Goal: Task Accomplishment & Management: Manage account settings

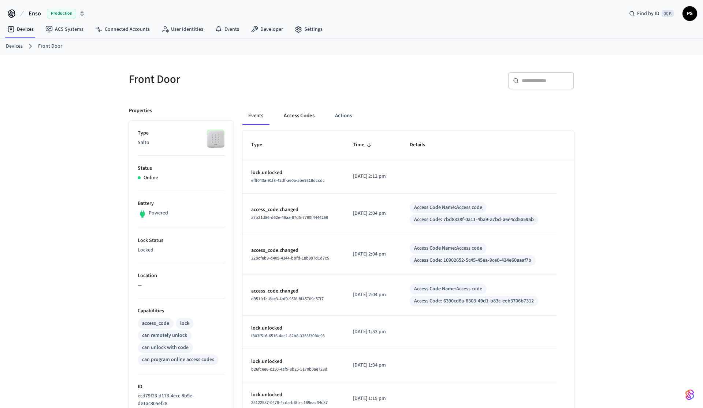
click at [303, 109] on button "Access Codes" at bounding box center [299, 116] width 42 height 18
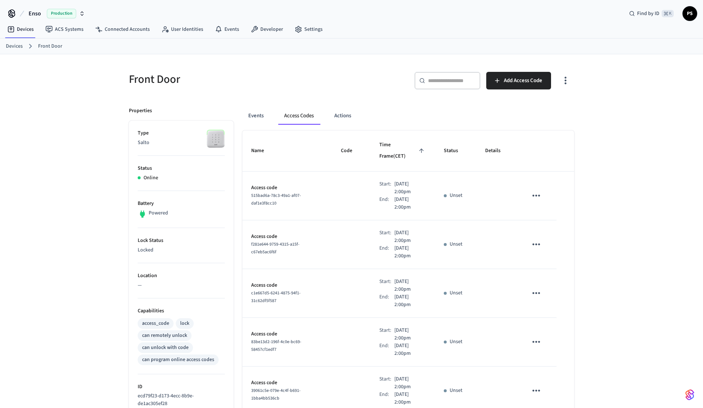
click at [569, 78] on icon "button" at bounding box center [565, 80] width 11 height 11
click at [555, 114] on li "Show unmanaged access codes on device" at bounding box center [518, 110] width 103 height 19
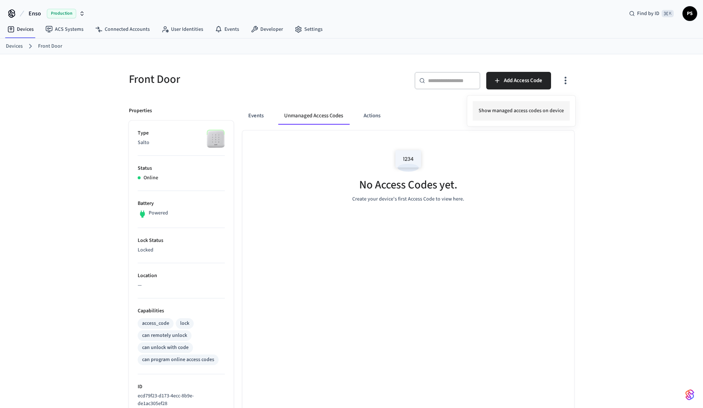
click at [558, 111] on li "Show managed access codes on device" at bounding box center [521, 110] width 97 height 19
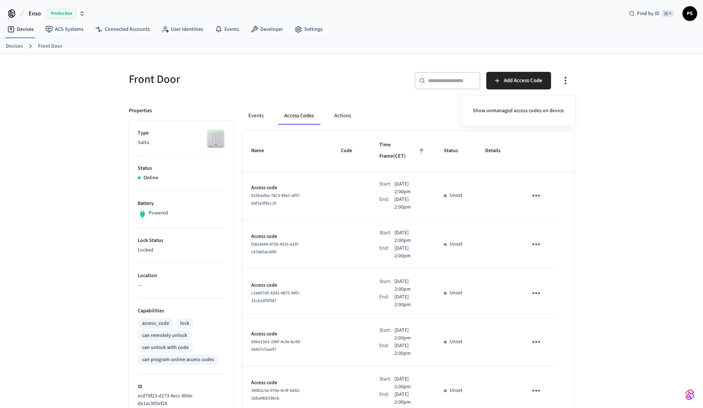
click at [302, 178] on div at bounding box center [351, 204] width 703 height 408
click at [537, 190] on icon "sticky table" at bounding box center [536, 195] width 11 height 11
click at [544, 200] on li "Edit" at bounding box center [553, 206] width 35 height 20
click at [538, 82] on span "Add Access Code" at bounding box center [523, 81] width 38 height 10
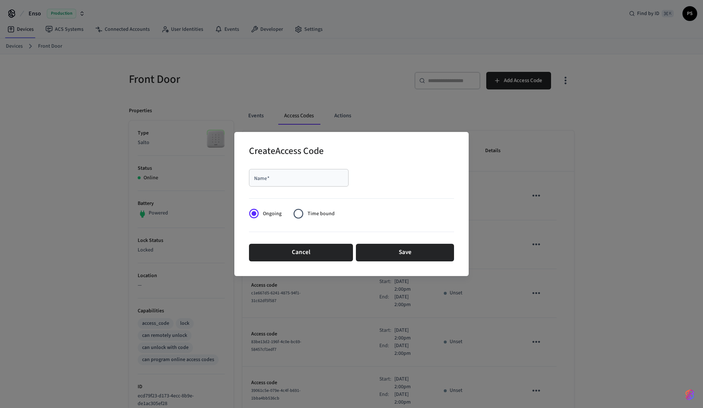
click at [291, 178] on input "Name   *" at bounding box center [298, 177] width 91 height 7
type input "****"
click at [384, 250] on button "Save" at bounding box center [405, 253] width 98 height 18
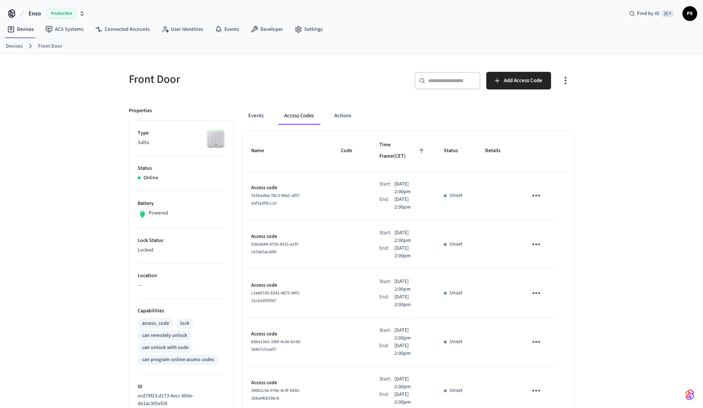
click at [328, 93] on div "Front Door" at bounding box center [233, 79] width 227 height 32
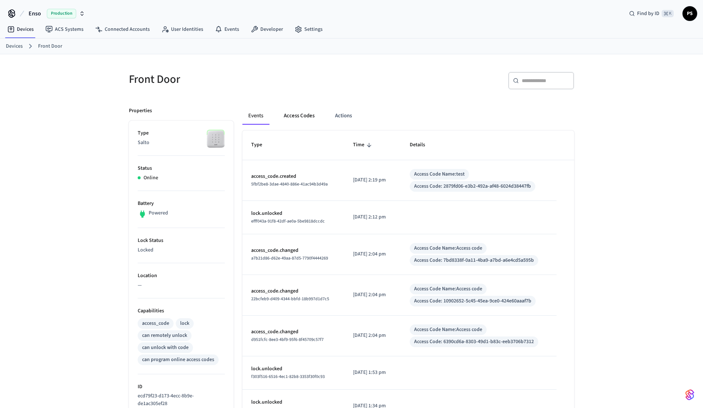
click at [297, 123] on button "Access Codes" at bounding box center [299, 116] width 42 height 18
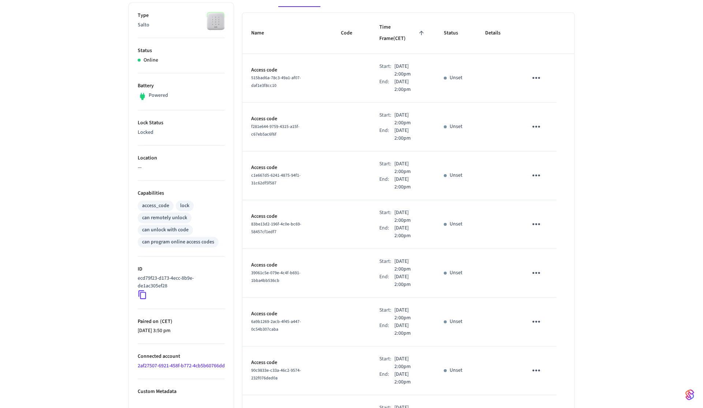
scroll to position [267, 0]
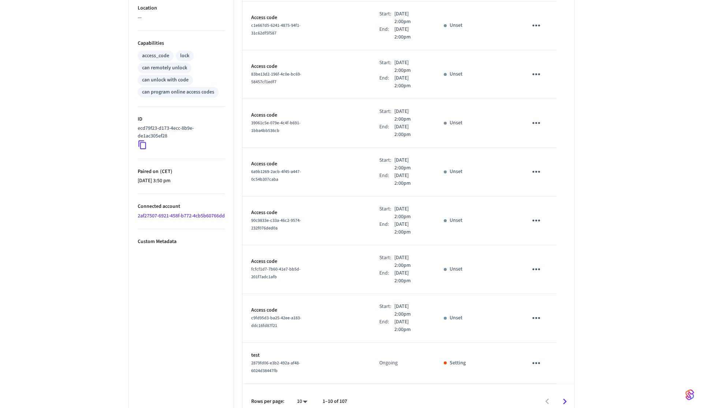
click at [279, 360] on span "2879fd06-e3b2-492a-af48-6024d38447fb" at bounding box center [275, 367] width 49 height 14
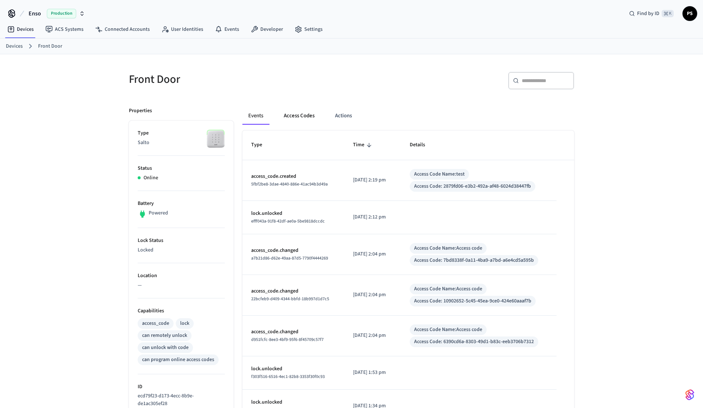
click at [292, 115] on button "Access Codes" at bounding box center [299, 116] width 42 height 18
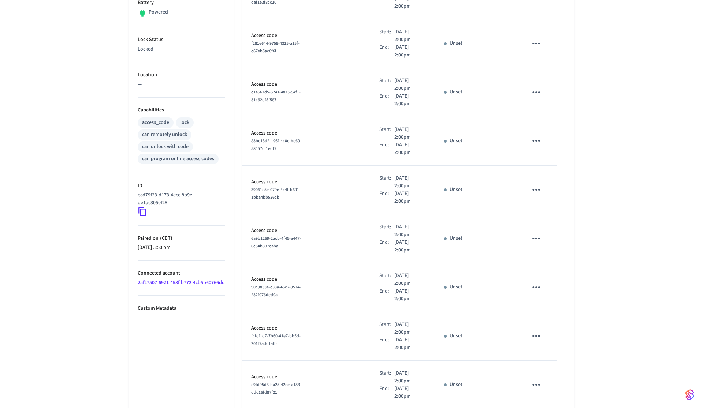
scroll to position [267, 0]
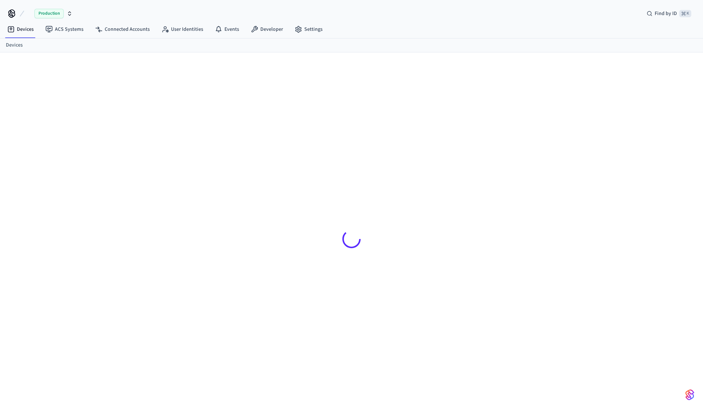
scroll to position [10, 0]
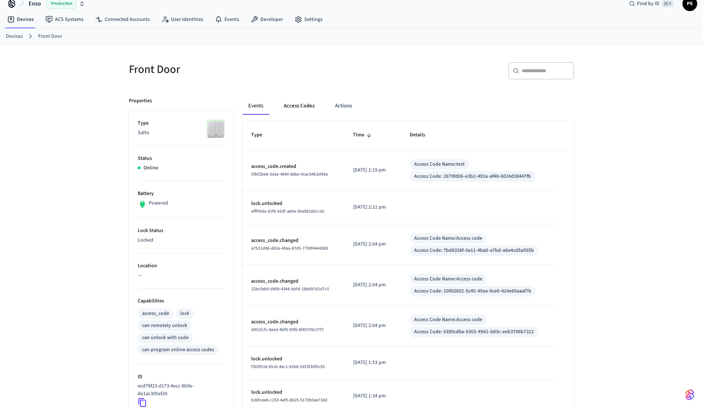
click at [309, 109] on button "Access Codes" at bounding box center [299, 106] width 42 height 18
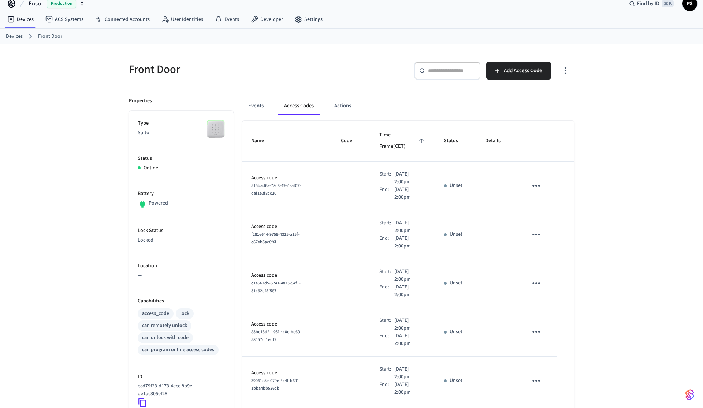
scroll to position [267, 0]
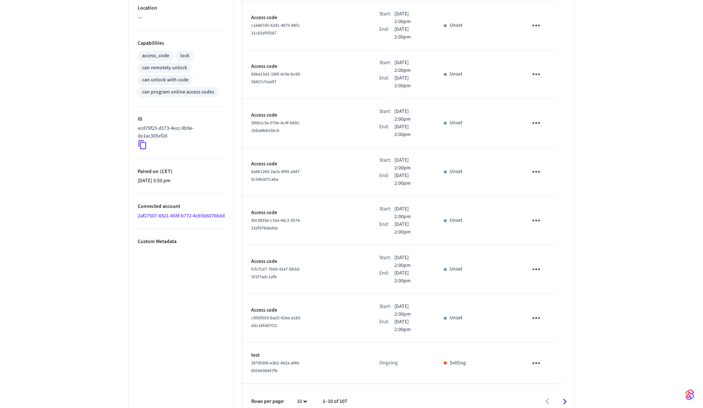
click at [540, 357] on icon "sticky table" at bounding box center [536, 362] width 11 height 11
click at [554, 365] on li "Edit" at bounding box center [553, 367] width 35 height 20
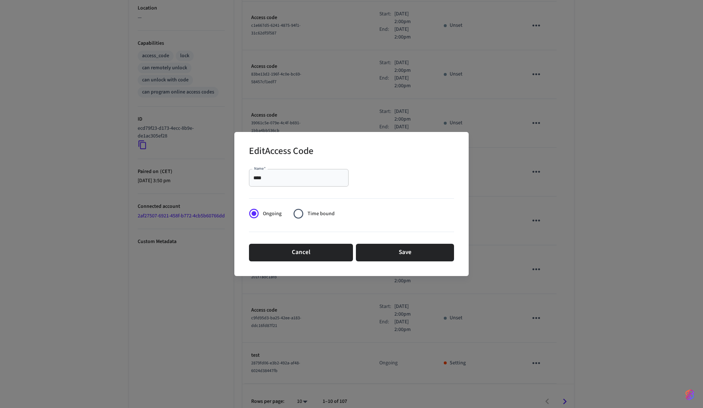
click at [334, 214] on div "Ongoing Time bound" at bounding box center [295, 213] width 92 height 18
click at [322, 213] on span "Time bound" at bounding box center [321, 214] width 27 height 8
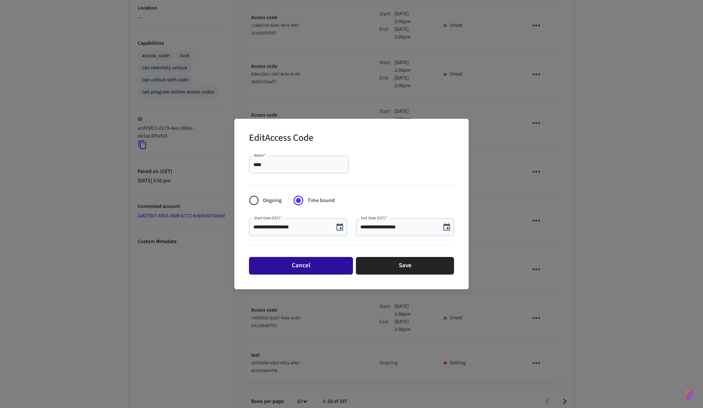
click at [323, 269] on button "Cancel" at bounding box center [301, 266] width 104 height 18
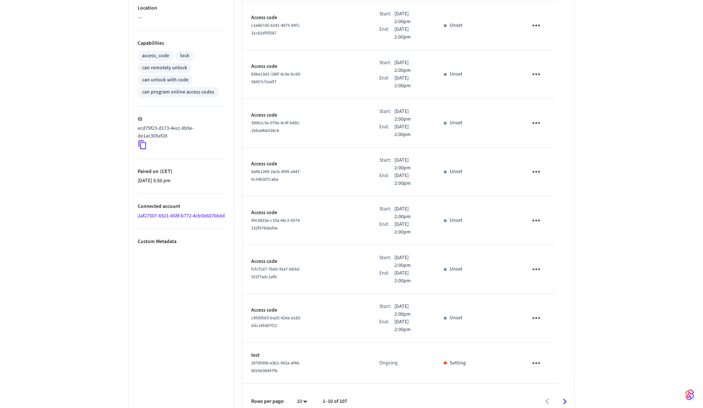
click at [537, 357] on icon "sticky table" at bounding box center [536, 362] width 11 height 11
click at [555, 385] on li "Delete" at bounding box center [553, 385] width 35 height 19
click at [168, 352] on ul "Type Salto Status Online Battery Powered Lock Status Locked Location — Capabili…" at bounding box center [181, 136] width 105 height 566
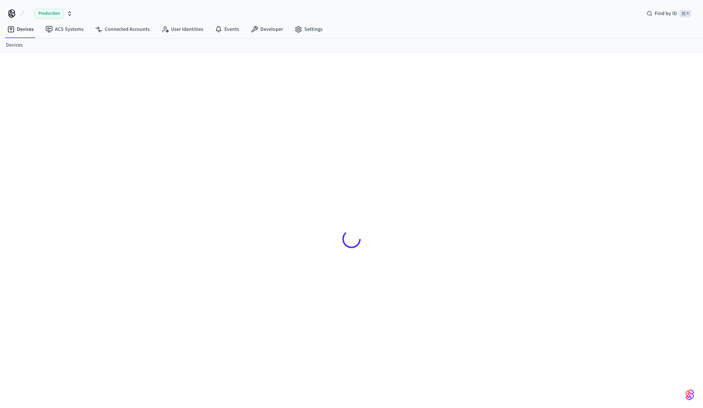
scroll to position [10, 0]
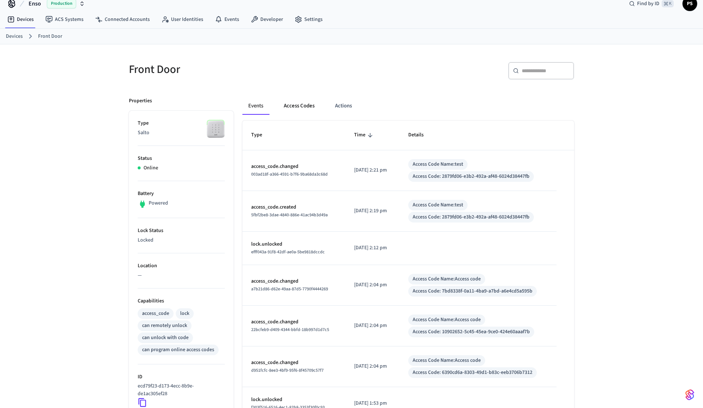
click at [298, 111] on button "Access Codes" at bounding box center [299, 106] width 42 height 18
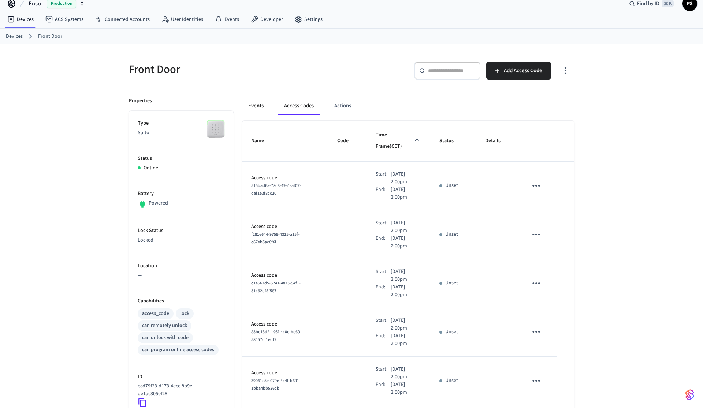
click at [256, 107] on button "Events" at bounding box center [255, 106] width 27 height 18
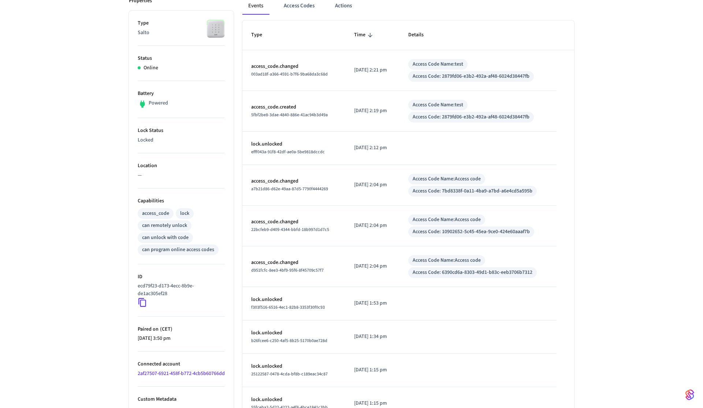
scroll to position [158, 0]
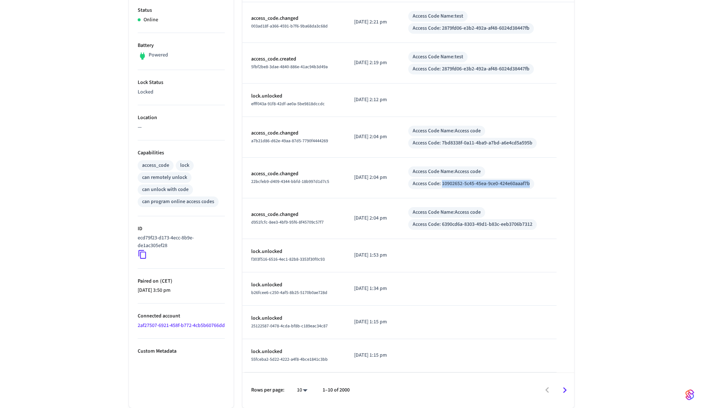
drag, startPoint x: 538, startPoint y: 183, endPoint x: 449, endPoint y: 181, distance: 89.0
click at [449, 181] on div "Access Code: 10902652-5c45-45ea-9ce0-424e60aaaf7b" at bounding box center [471, 183] width 126 height 11
drag, startPoint x: 546, startPoint y: 147, endPoint x: 448, endPoint y: 141, distance: 98.0
click at [448, 141] on div "Access Code Name: Access code Access Code: 7bd8338f-0a11-4ba9-a7bd-a6e4cd5a595b" at bounding box center [478, 137] width 140 height 23
copy div "7bd8338f-0a11-4ba9-a7bd-a6e4cd5a595b"
